Goal: Information Seeking & Learning: Learn about a topic

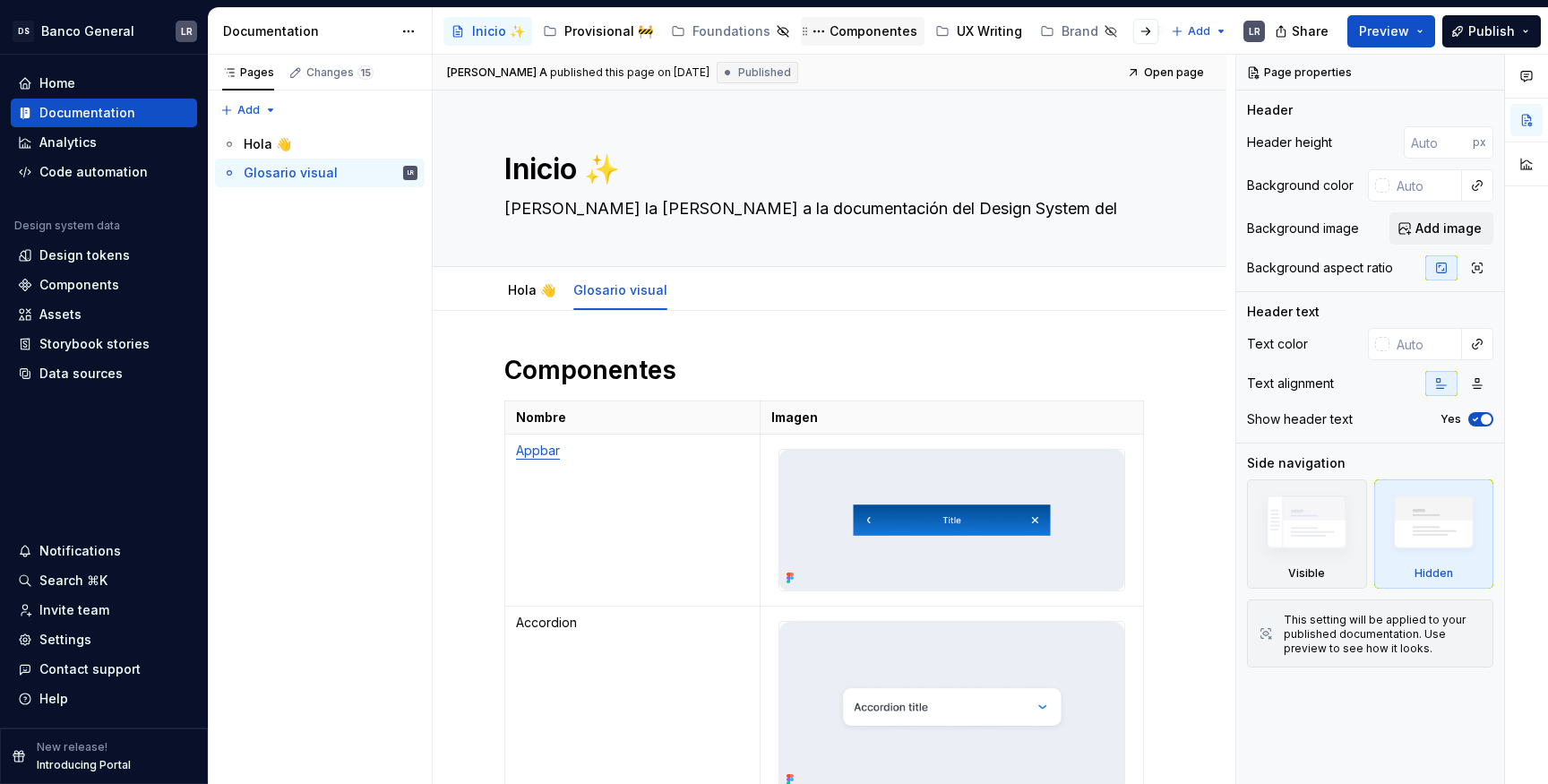
click at [851, 38] on div "Componentes" at bounding box center [873, 32] width 87 height 18
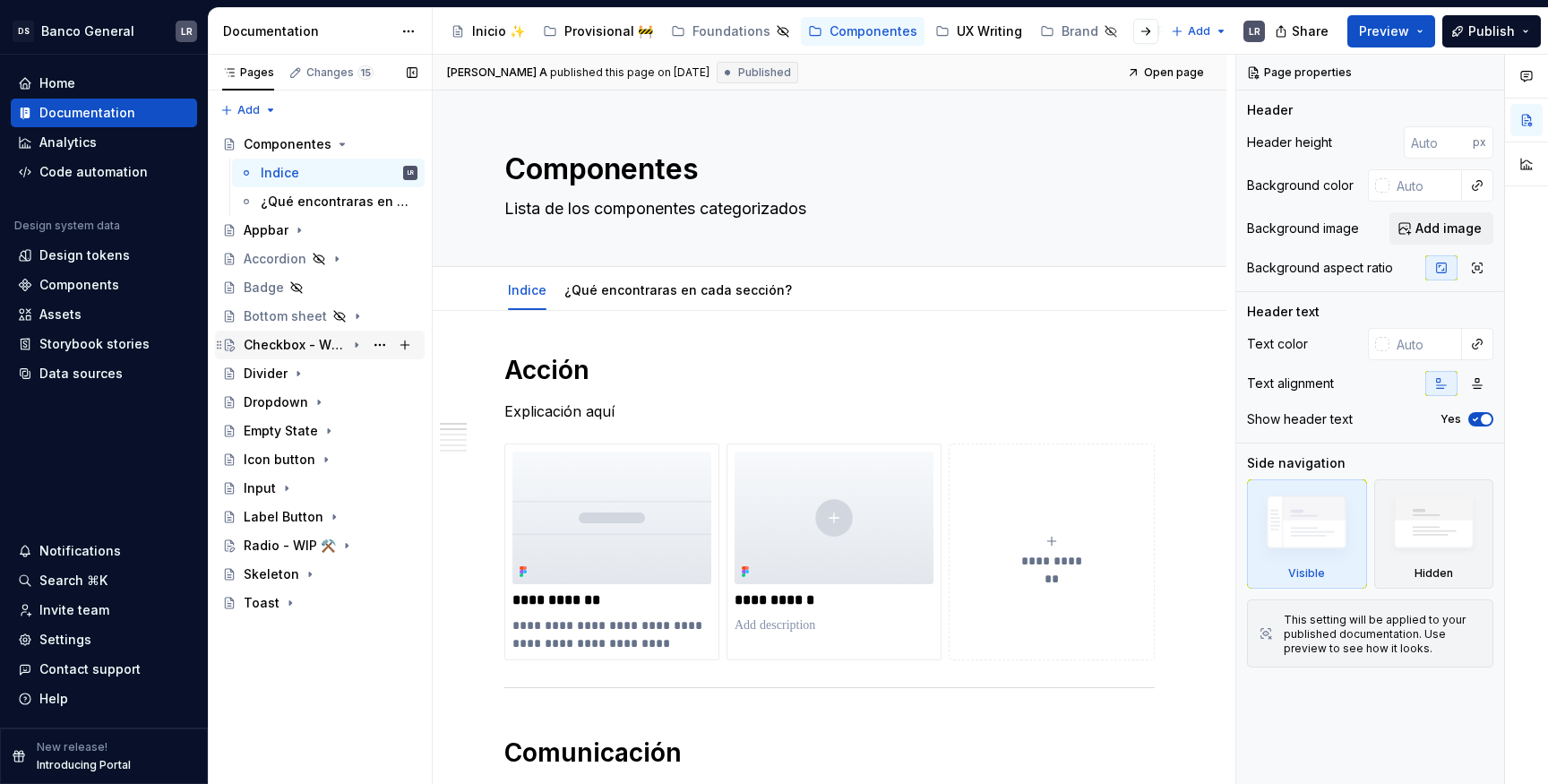
click at [291, 333] on div "Checkbox - WIP ⚒️" at bounding box center [330, 345] width 174 height 25
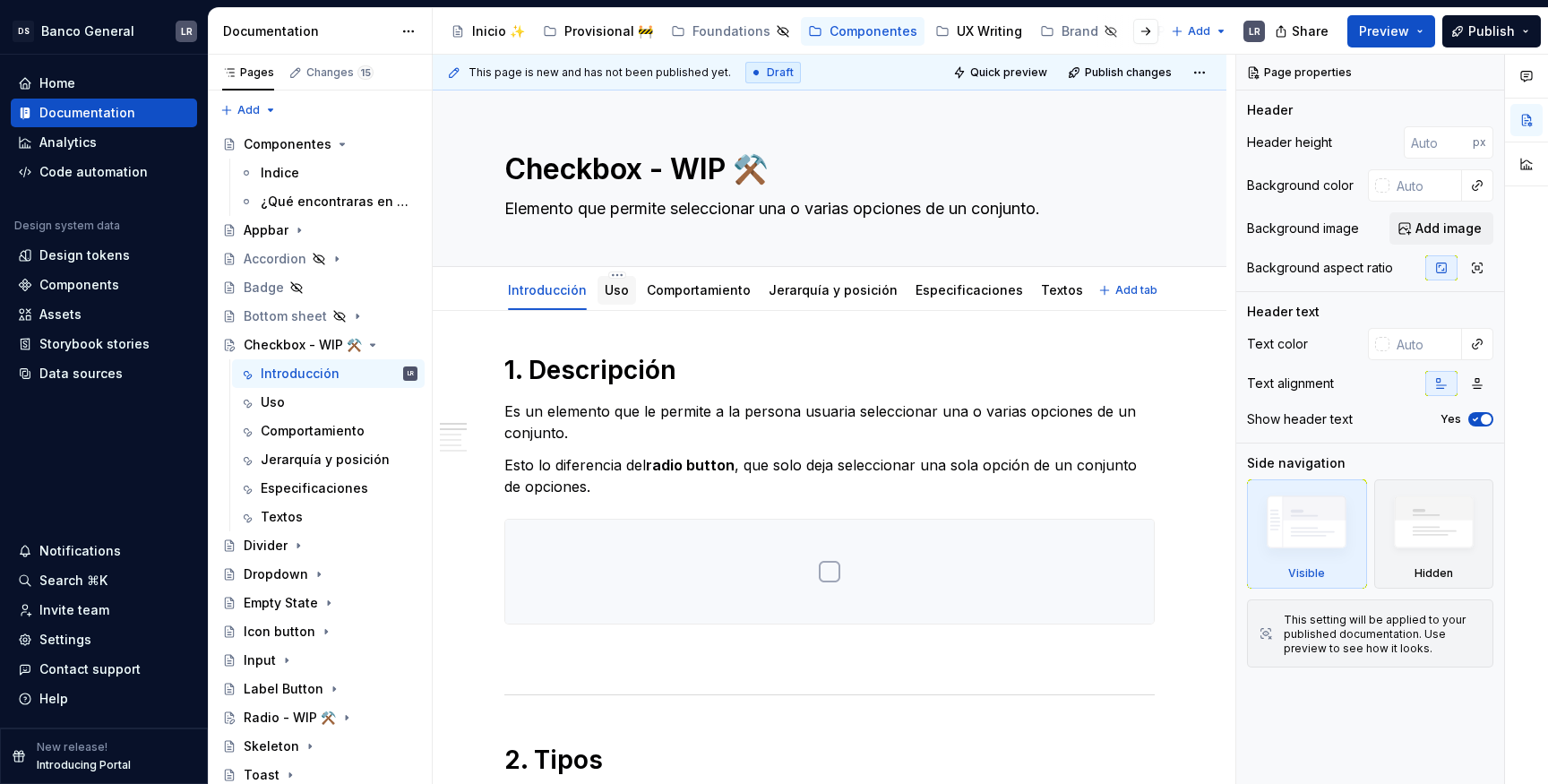
click at [620, 297] on div "Uso" at bounding box center [617, 290] width 24 height 18
click at [609, 290] on link "Uso" at bounding box center [617, 289] width 24 height 15
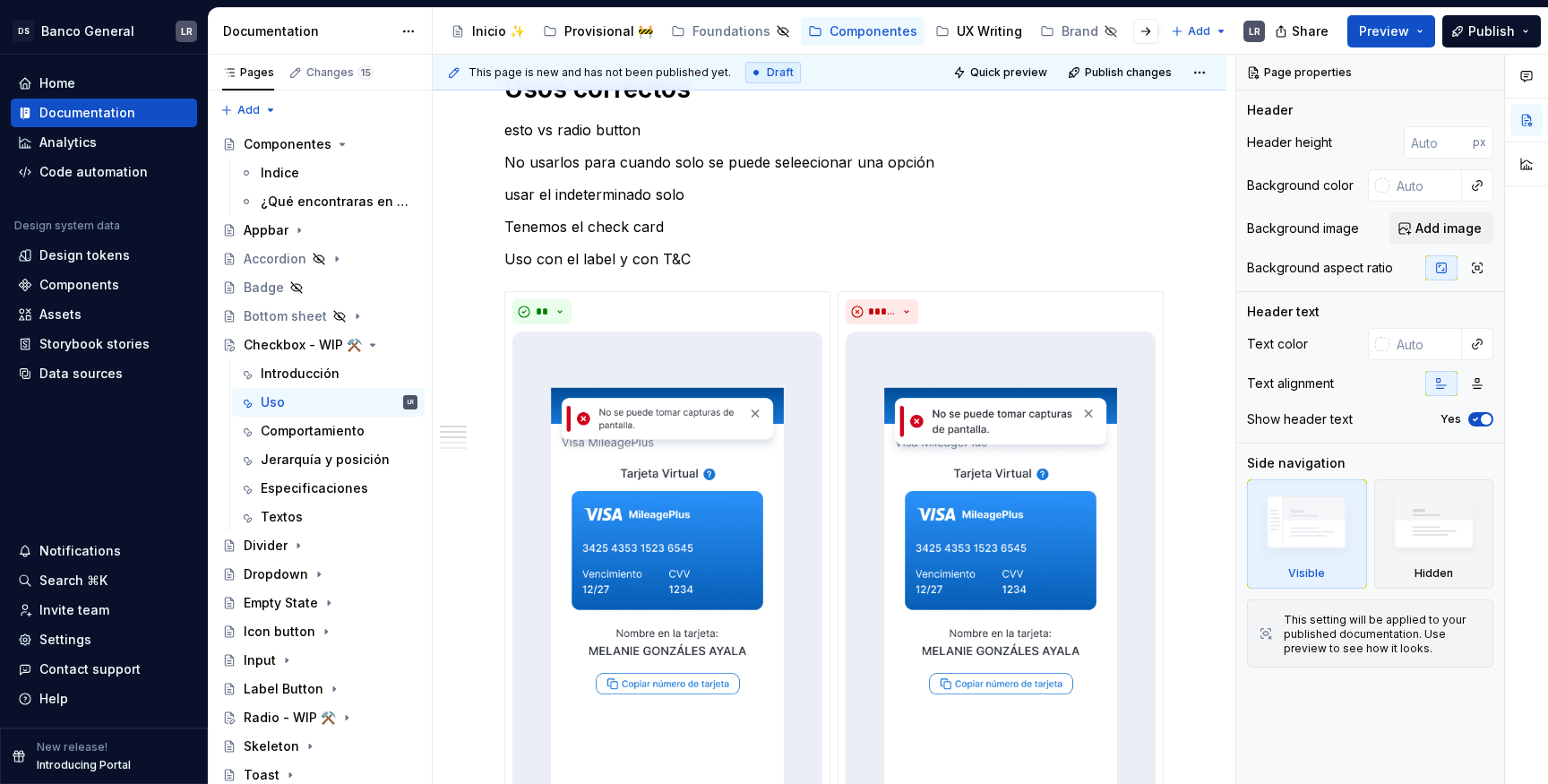
scroll to position [986, 0]
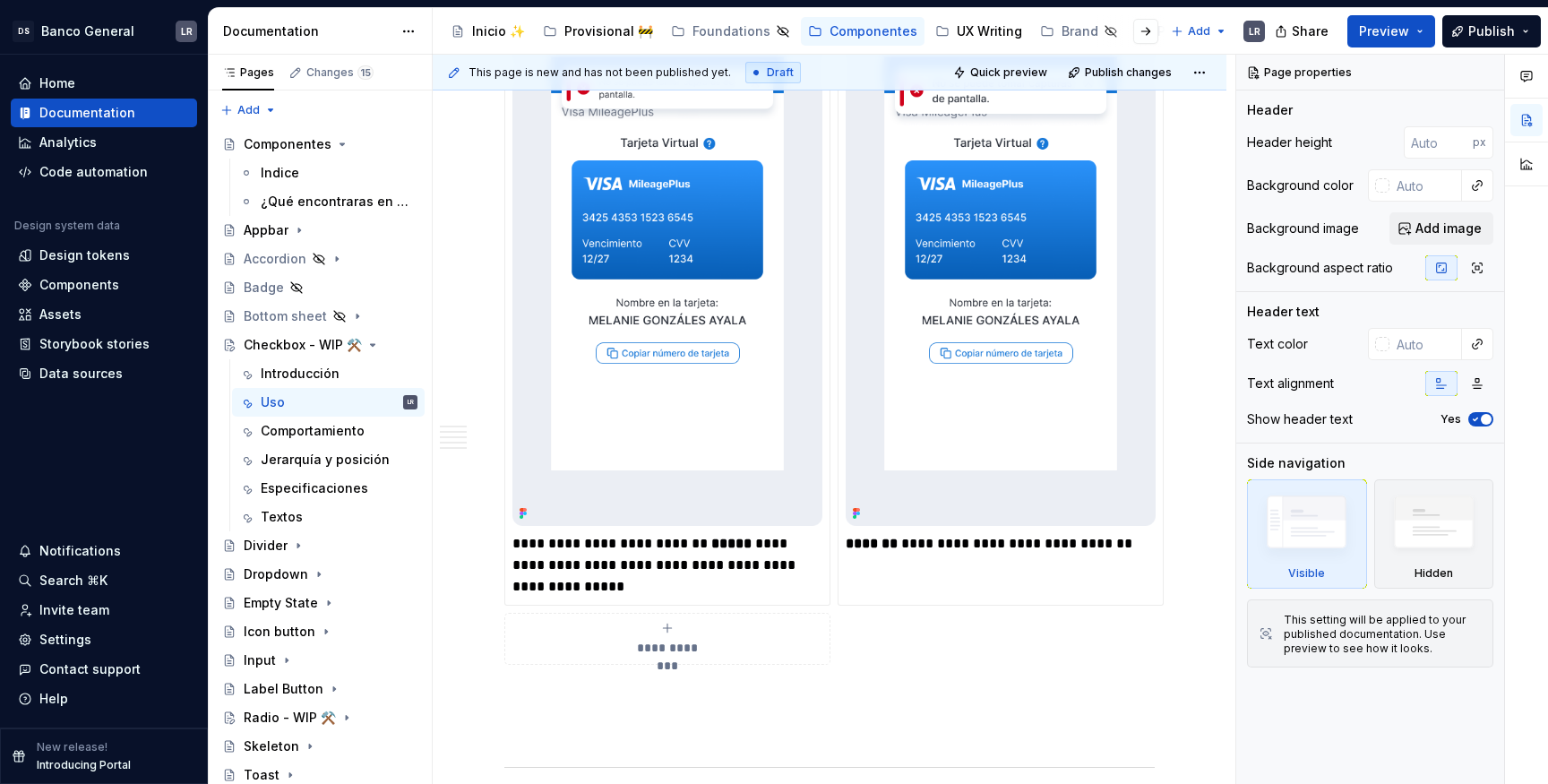
type textarea "*"
